Goal: Task Accomplishment & Management: Use online tool/utility

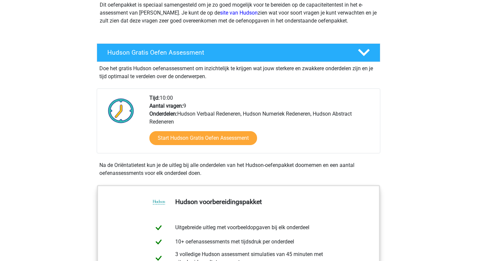
scroll to position [87, 0]
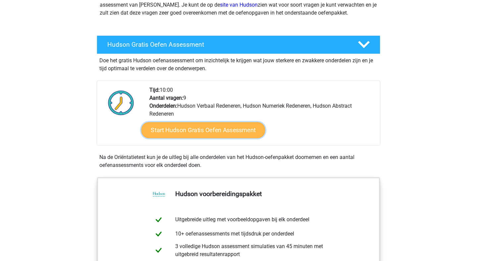
click at [229, 126] on link "Start Hudson Gratis Oefen Assessment" at bounding box center [203, 130] width 124 height 16
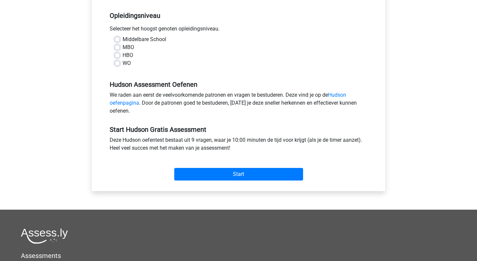
scroll to position [131, 0]
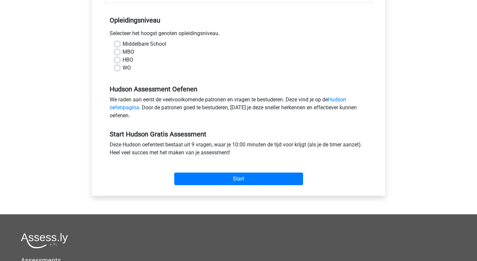
click at [126, 44] on label "Middelbare School" at bounding box center [145, 44] width 44 height 8
click at [120, 44] on input "Middelbare School" at bounding box center [117, 43] width 5 height 7
radio input "true"
click at [125, 58] on label "HBO" at bounding box center [128, 60] width 11 height 8
click at [120, 58] on input "HBO" at bounding box center [117, 59] width 5 height 7
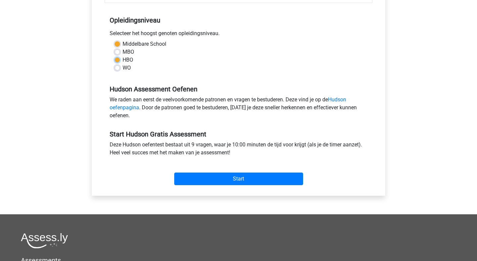
radio input "true"
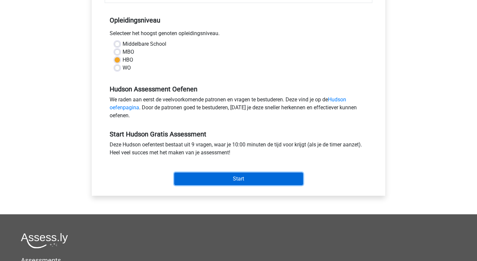
click at [241, 182] on input "Start" at bounding box center [238, 179] width 129 height 13
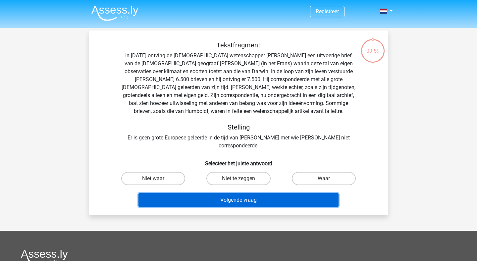
click at [242, 193] on button "Volgende vraag" at bounding box center [238, 200] width 200 height 14
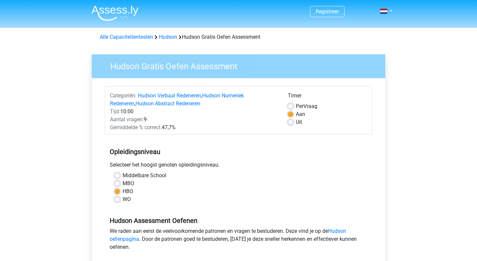
scroll to position [131, 0]
